Goal: Information Seeking & Learning: Learn about a topic

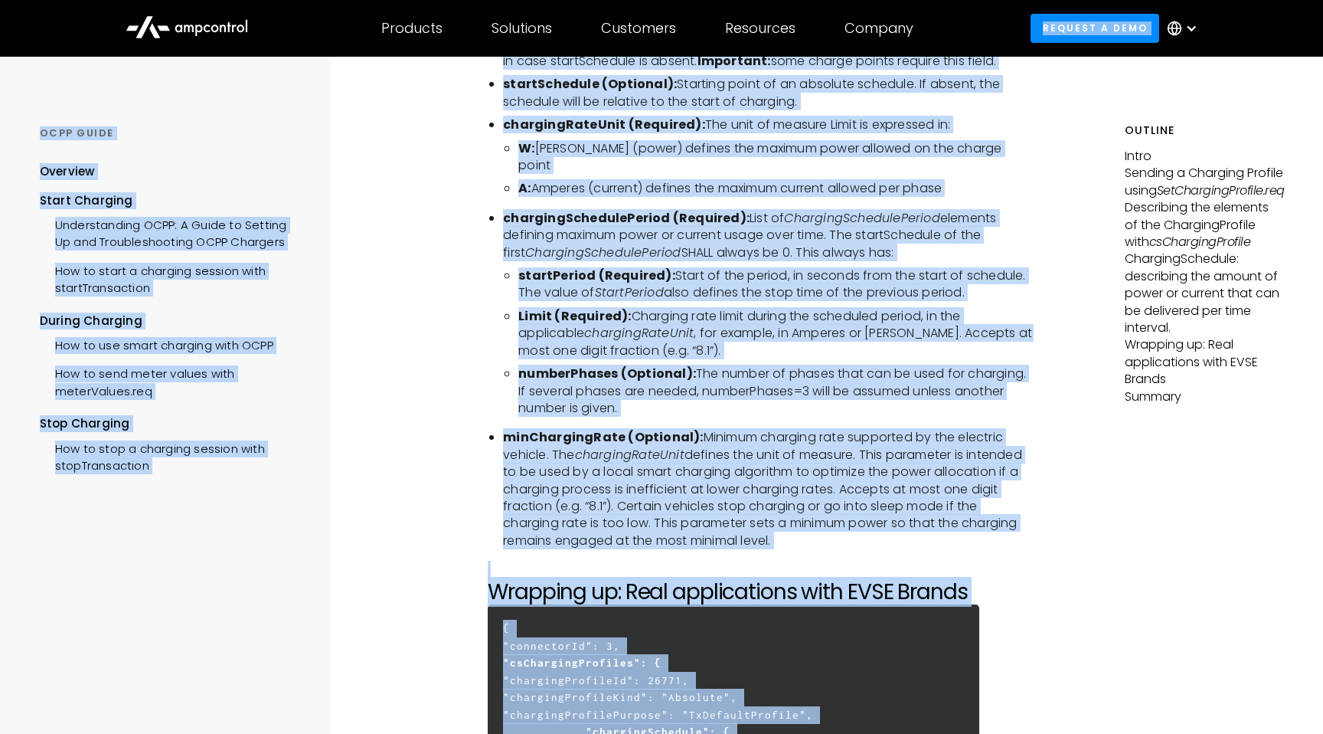
scroll to position [4096, 0]
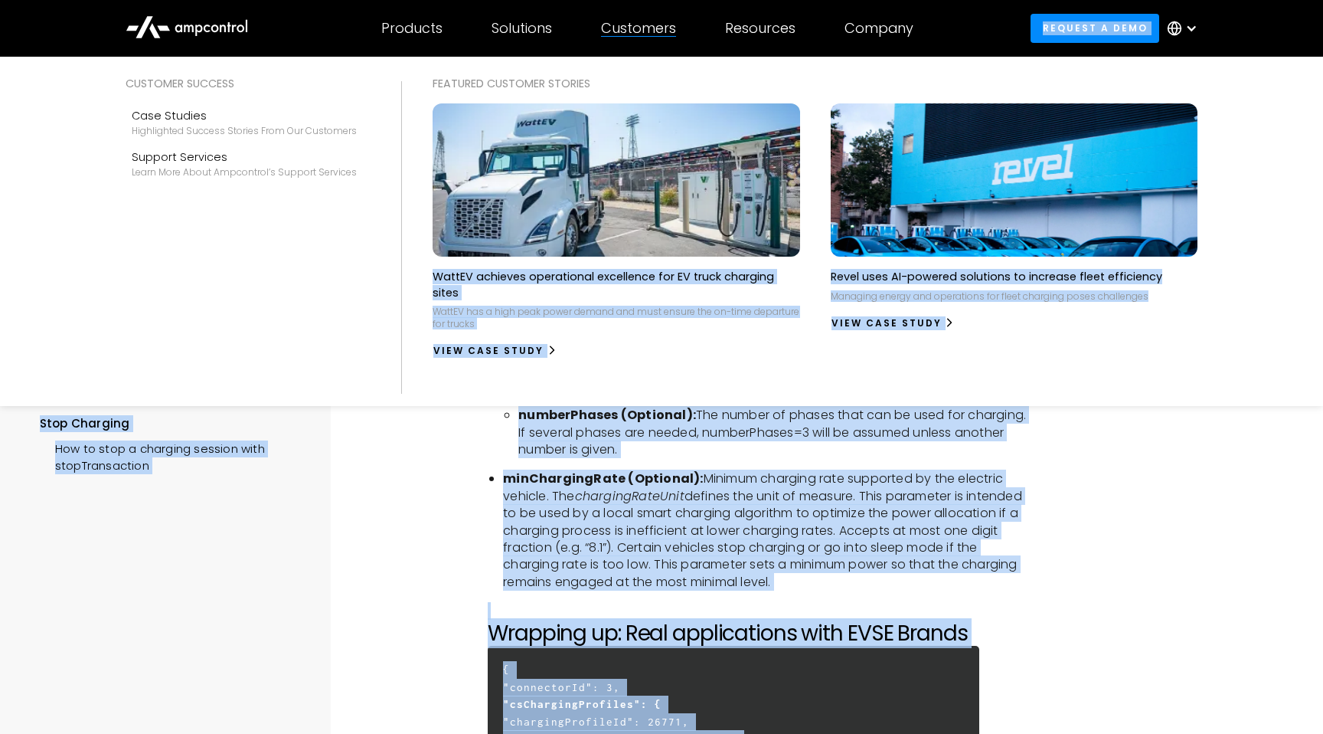
drag, startPoint x: 1054, startPoint y: 516, endPoint x: 650, endPoint y: 108, distance: 573.9
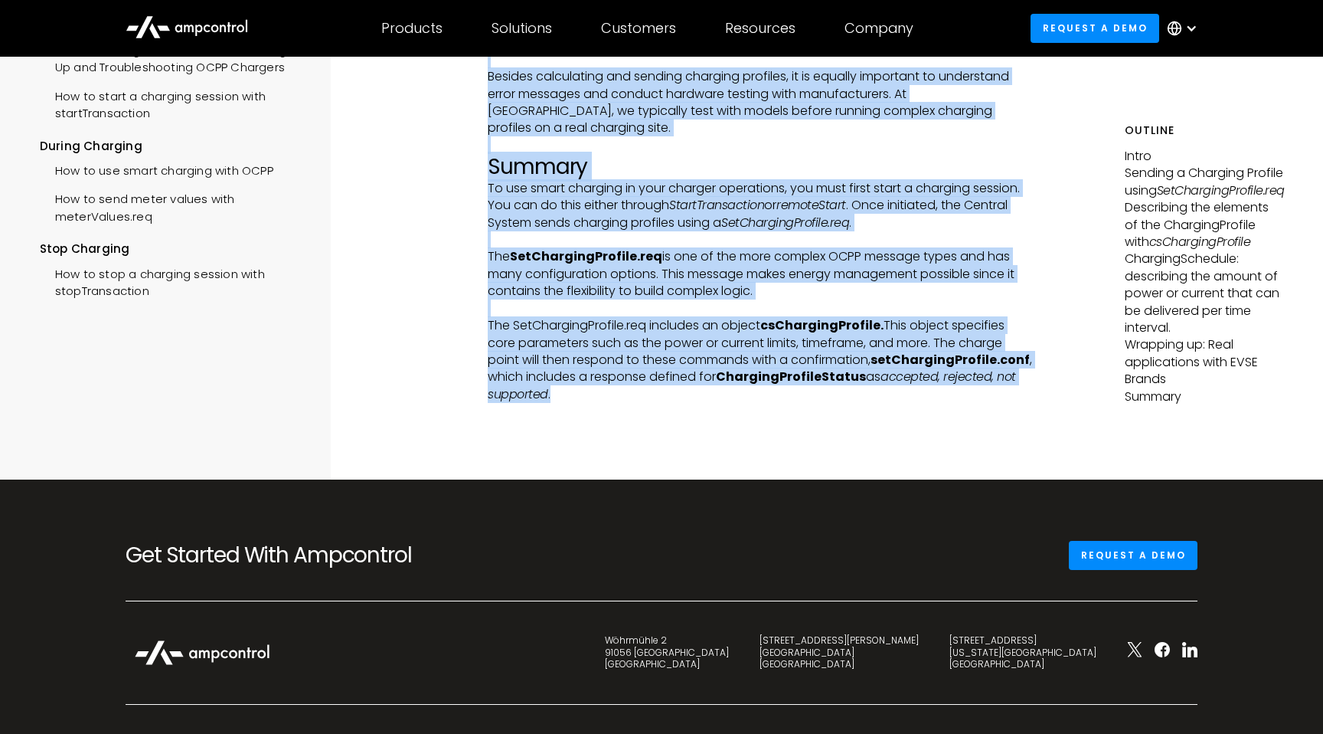
scroll to position [5250, 0]
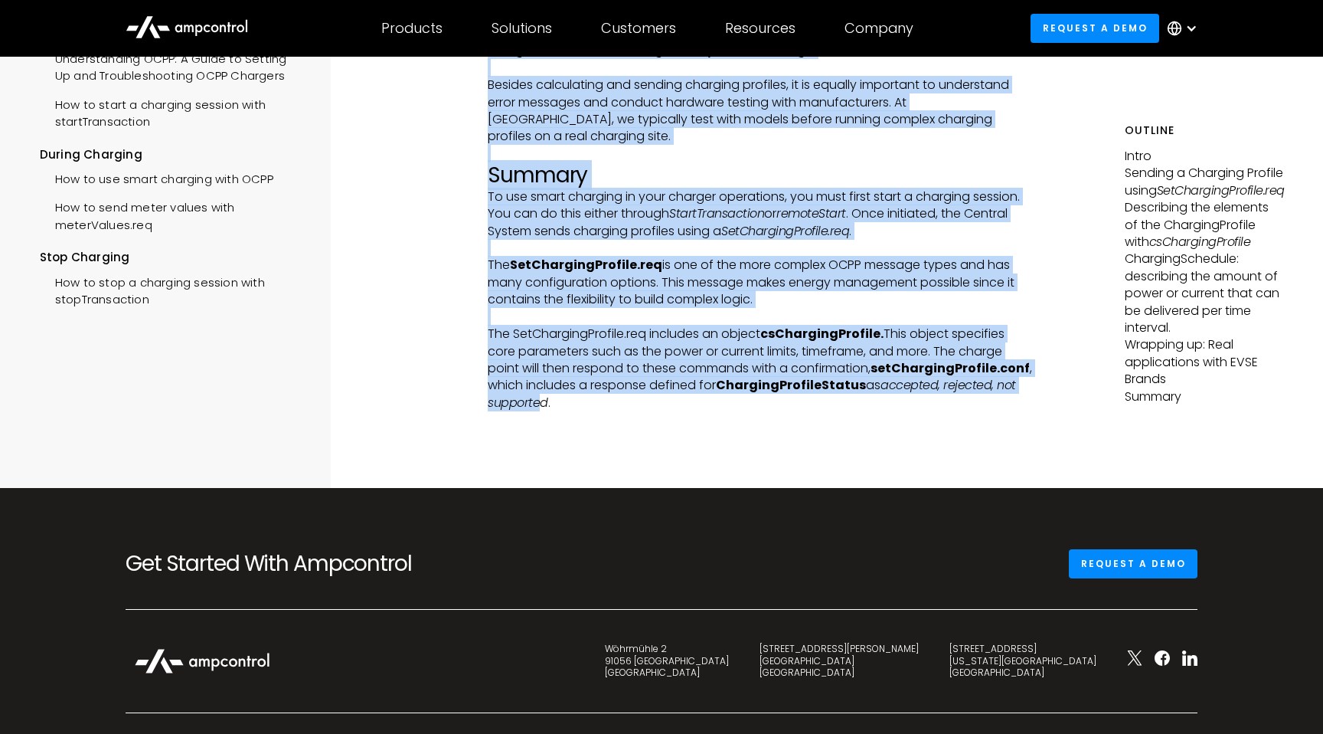
drag, startPoint x: 462, startPoint y: 103, endPoint x: 1033, endPoint y: 338, distance: 618.0
copy div "DURING CHARGING How to use smart charging with OCPP Intro In this guide, we wil…"
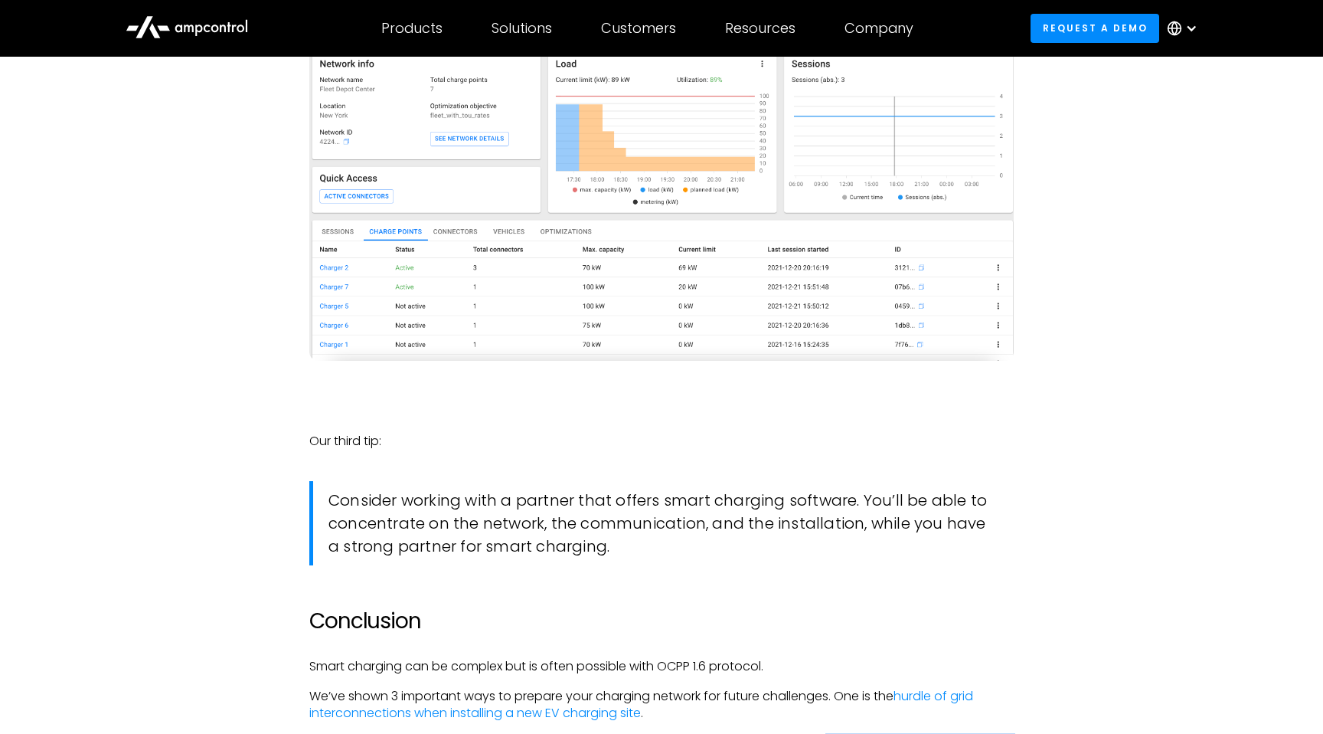
scroll to position [3833, 0]
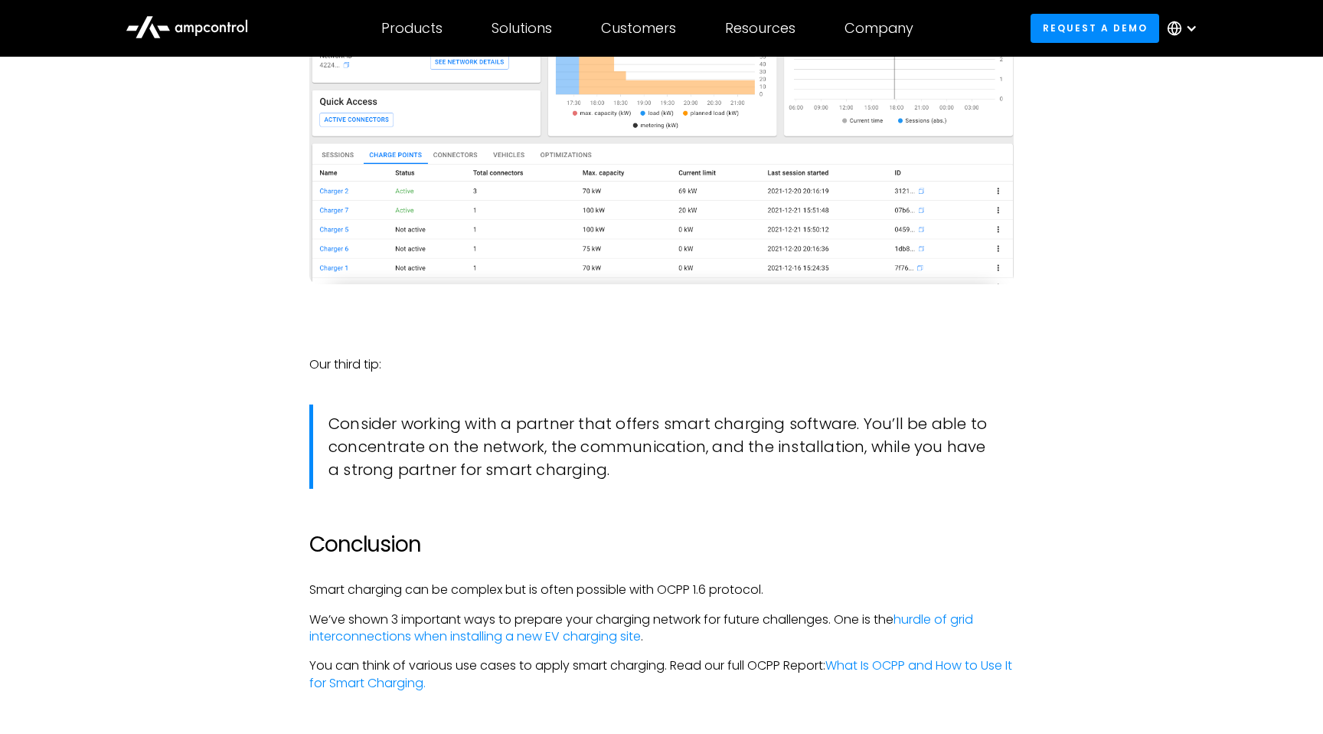
click at [922, 656] on link "What Is OCPP and How to Use It for Smart Charging." at bounding box center [660, 673] width 703 height 34
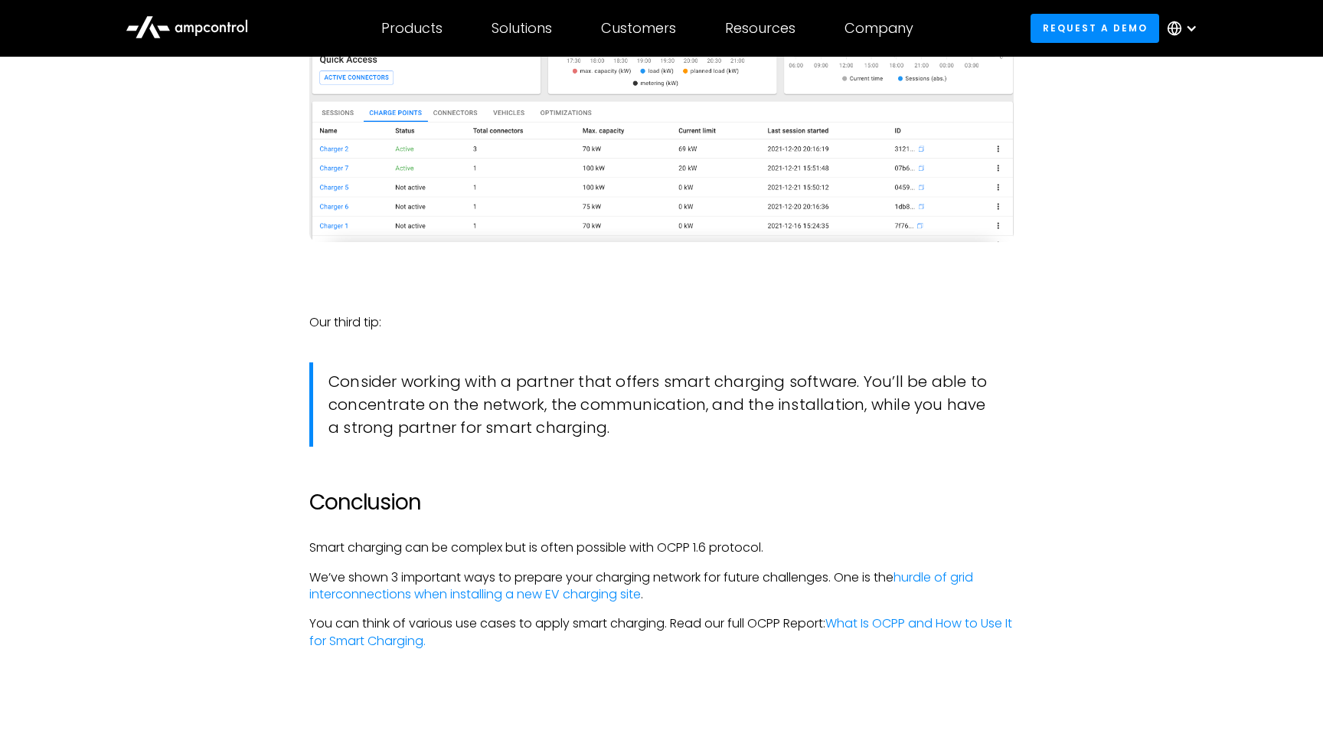
scroll to position [3979, 0]
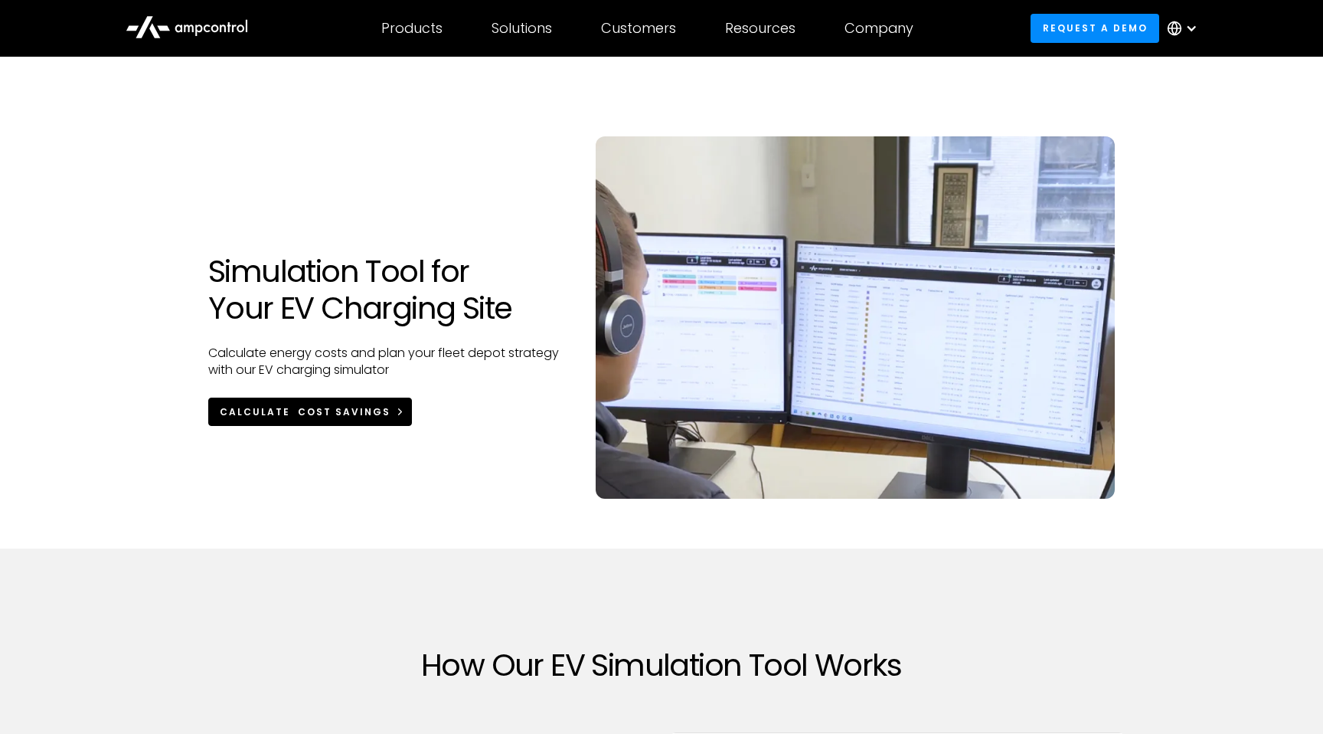
click at [351, 422] on link "Calculate Cost Savings" at bounding box center [310, 411] width 204 height 28
